Goal: Transaction & Acquisition: Purchase product/service

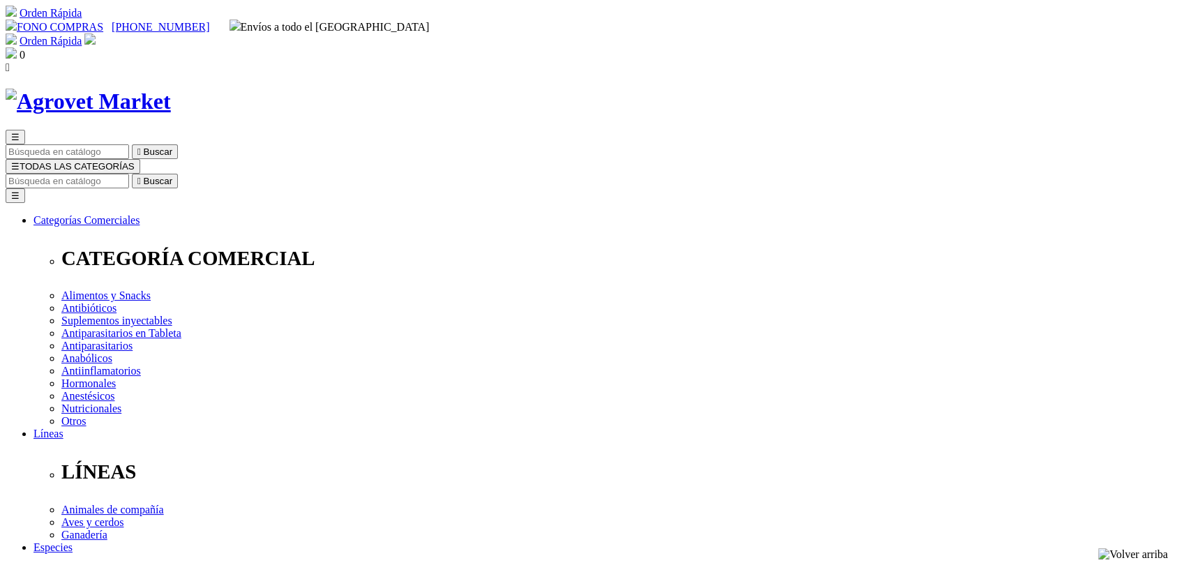
click at [129, 174] on input "Buscar" at bounding box center [67, 181] width 123 height 15
type input "eprimec gotero"
click at [416, 174] on button " Buscar" at bounding box center [439, 181] width 46 height 15
